Goal: Information Seeking & Learning: Learn about a topic

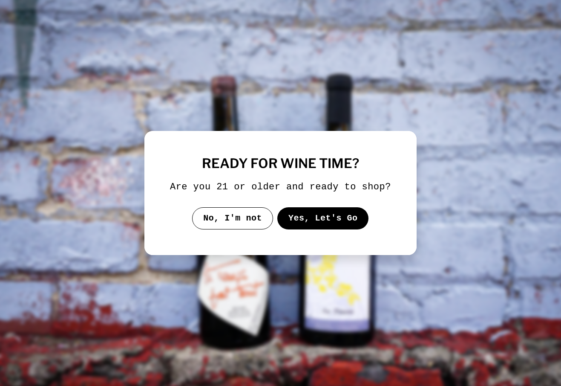
click at [319, 229] on button "Yes, Let's Go" at bounding box center [323, 218] width 92 height 22
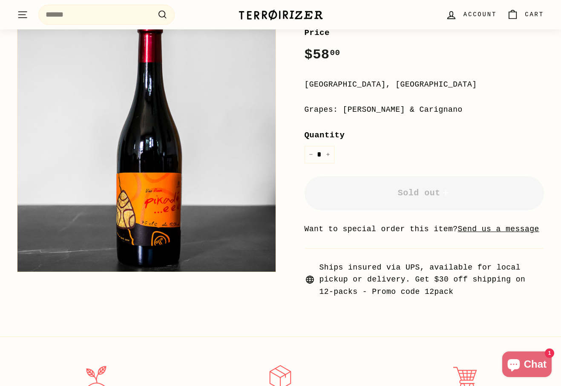
scroll to position [155, 0]
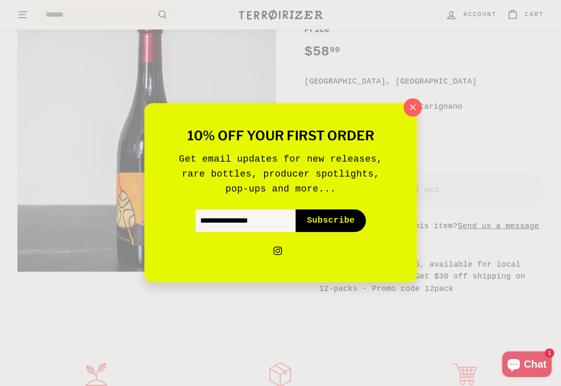
click at [409, 107] on icon "button" at bounding box center [412, 107] width 13 height 13
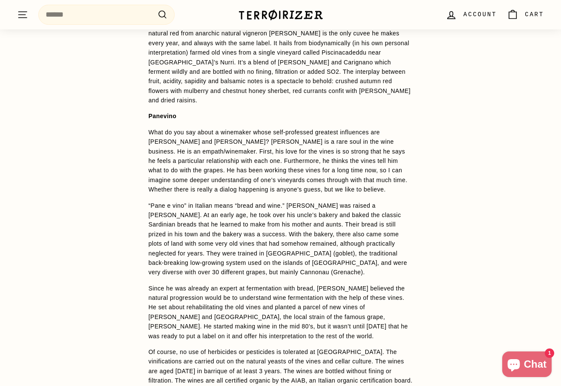
scroll to position [403, 0]
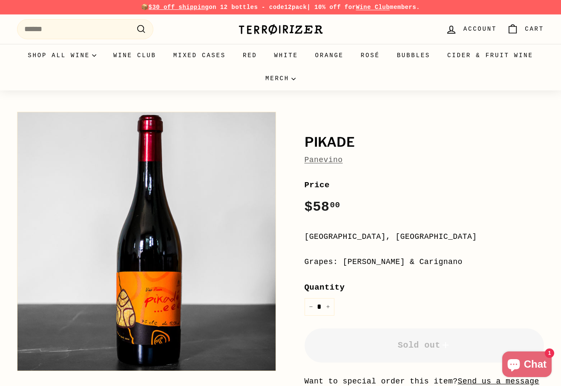
click at [411, 133] on div "**********" at bounding box center [415, 278] width 259 height 343
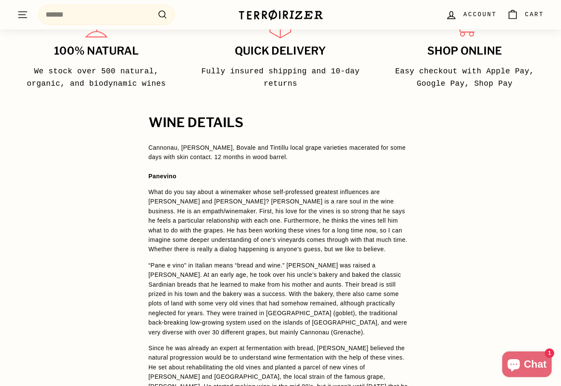
scroll to position [546, 0]
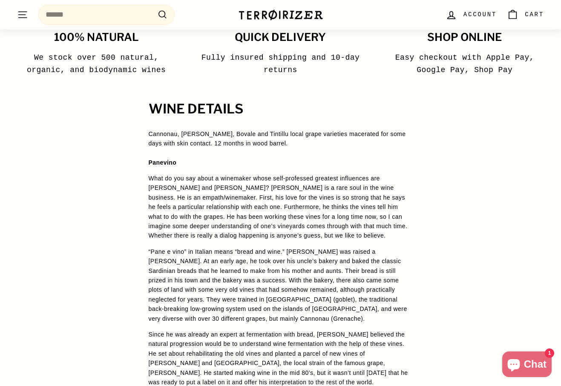
click at [349, 146] on div "Cannonau, [PERSON_NAME], Bovale and Tintillu local grape varieties macerated fo…" at bounding box center [281, 138] width 264 height 19
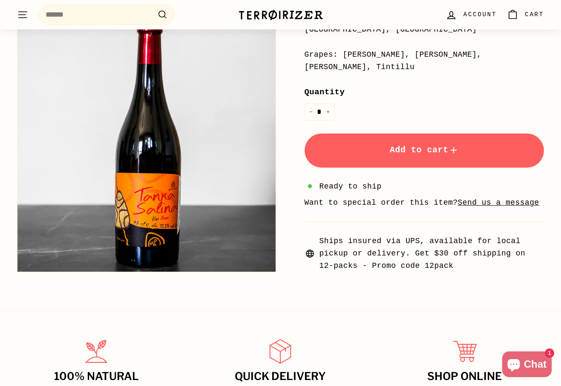
scroll to position [46, 0]
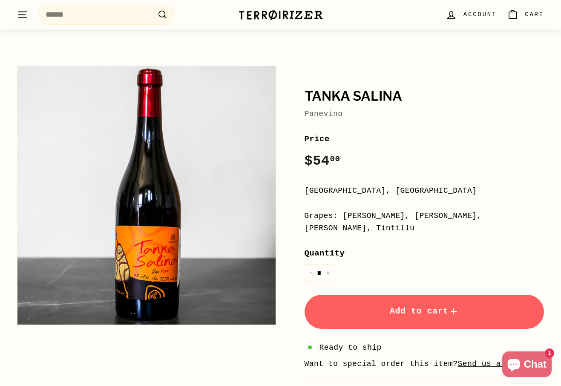
click at [298, 183] on div "Tanka Salina Panevino Price Regular price $54 00 $54.00 / Sardinia, Italy Grape…" at bounding box center [415, 247] width 259 height 372
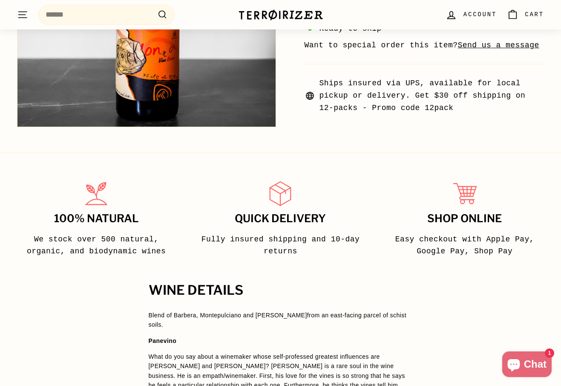
scroll to position [384, 0]
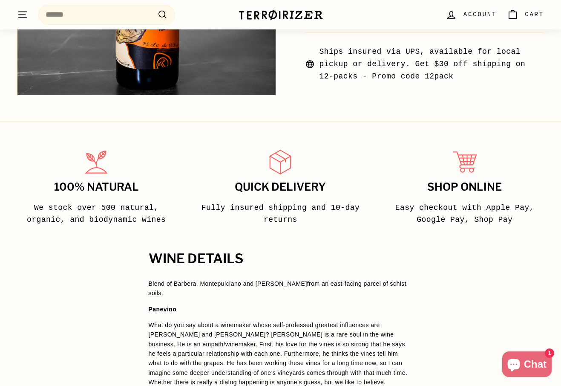
click at [307, 298] on p "Blend of Barbera, Montepulciano and Nera di Mandas from an east-facing parcel o…" at bounding box center [281, 288] width 264 height 19
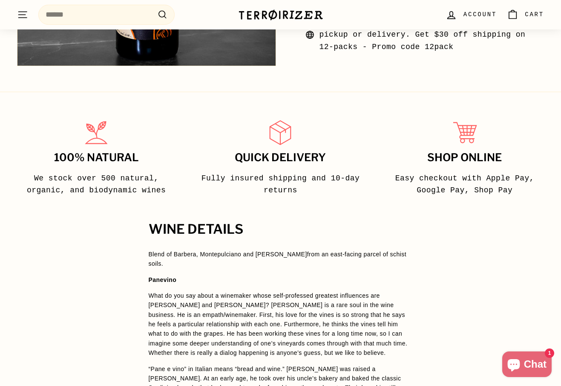
scroll to position [413, 0]
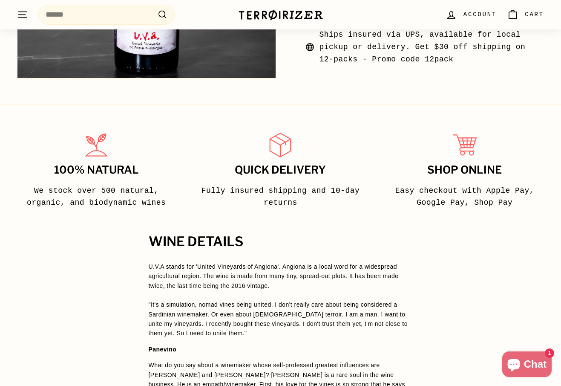
scroll to position [298, 0]
